Goal: Information Seeking & Learning: Learn about a topic

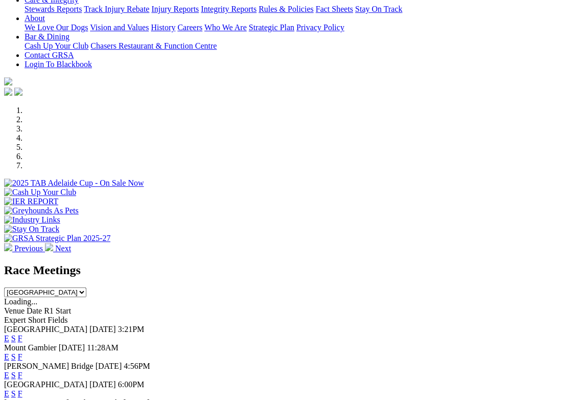
scroll to position [217, 0]
click at [22, 371] on link "F" at bounding box center [20, 375] width 5 height 9
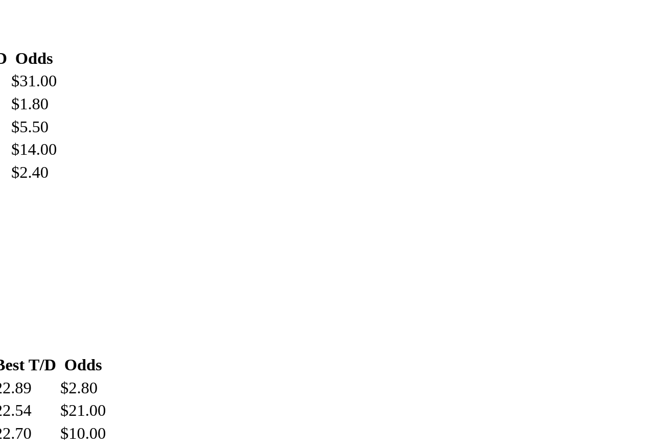
scroll to position [660, 0]
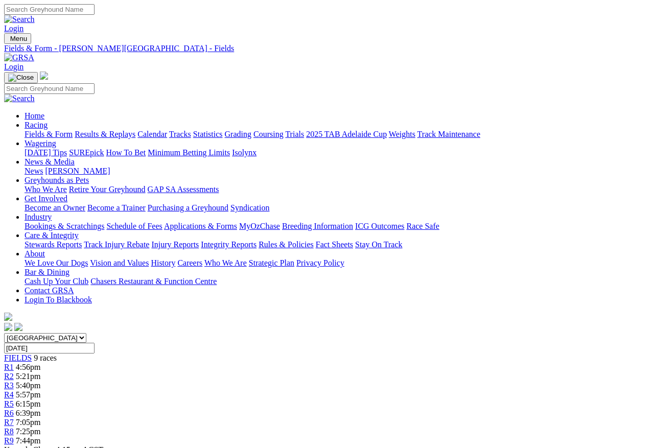
scroll to position [970, 163]
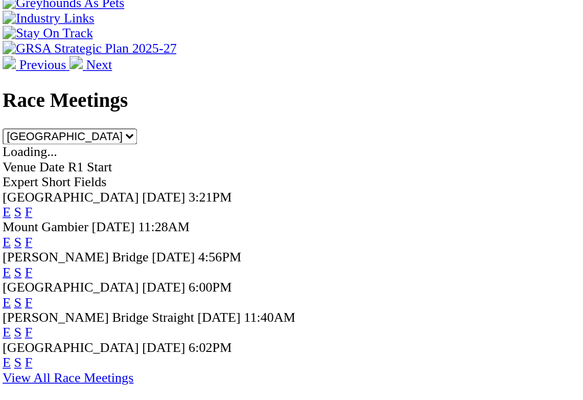
scroll to position [281, 0]
